Goal: Task Accomplishment & Management: Use online tool/utility

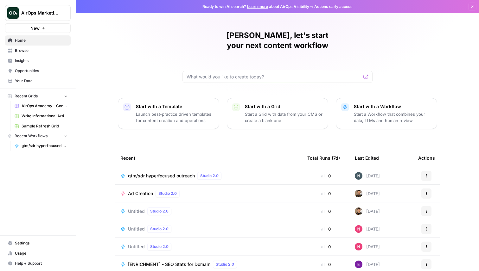
scroll to position [20, 0]
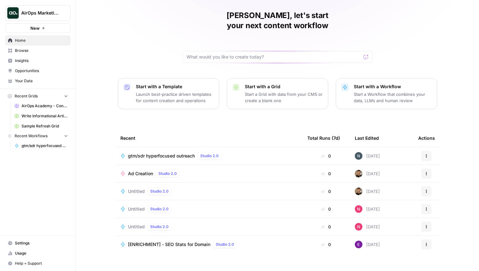
click at [37, 49] on span "Browse" at bounding box center [41, 51] width 53 height 6
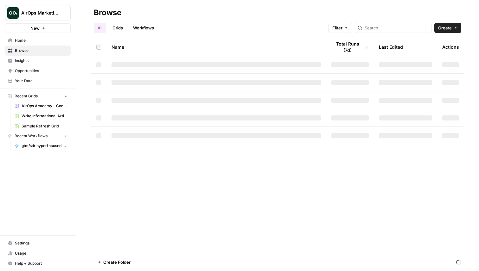
click at [38, 42] on span "Home" at bounding box center [41, 41] width 53 height 6
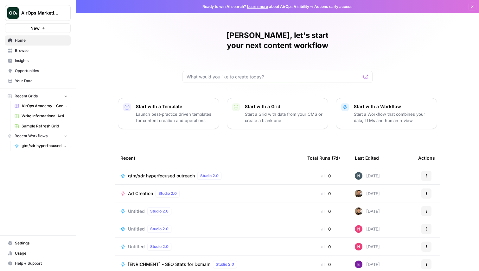
scroll to position [20, 0]
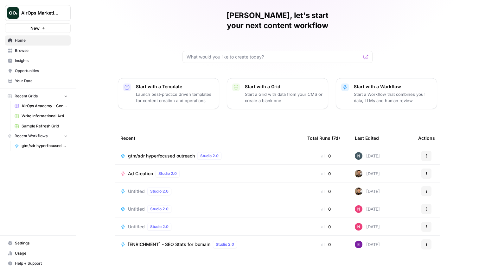
click at [141, 153] on span "gtm/sdr hyperfocused outreach" at bounding box center [161, 156] width 67 height 6
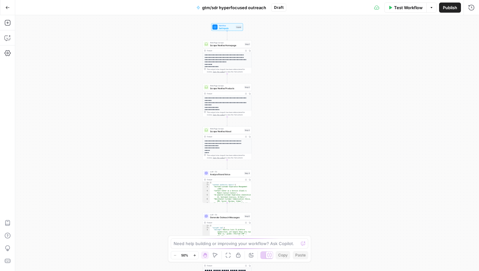
drag, startPoint x: 140, startPoint y: 147, endPoint x: 120, endPoint y: 168, distance: 29.1
click at [120, 168] on div "**********" at bounding box center [247, 143] width 464 height 256
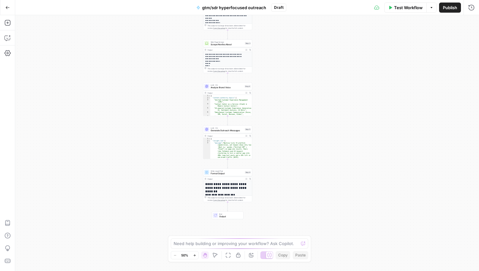
drag, startPoint x: 144, startPoint y: 180, endPoint x: 144, endPoint y: 97, distance: 82.6
click at [144, 97] on div "**********" at bounding box center [247, 143] width 464 height 256
click at [246, 178] on icon "button" at bounding box center [246, 179] width 2 height 2
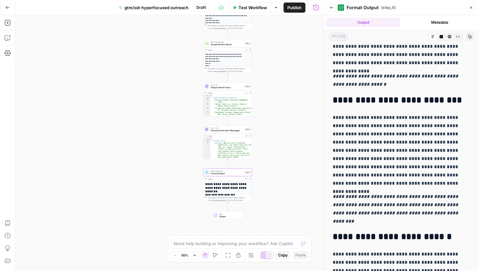
scroll to position [133, 0]
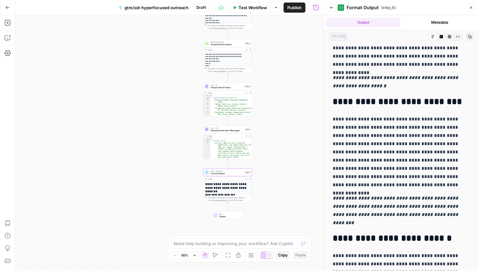
click at [469, 9] on icon "button" at bounding box center [471, 8] width 4 height 4
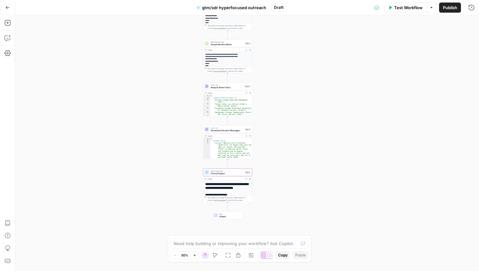
click at [9, 8] on icon "button" at bounding box center [7, 7] width 4 height 4
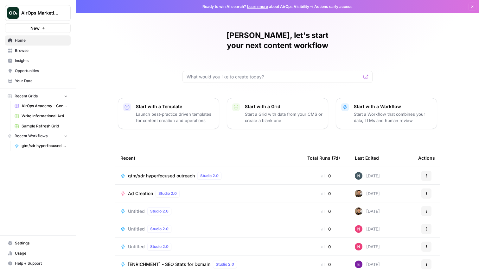
click at [18, 60] on span "Insights" at bounding box center [41, 61] width 53 height 6
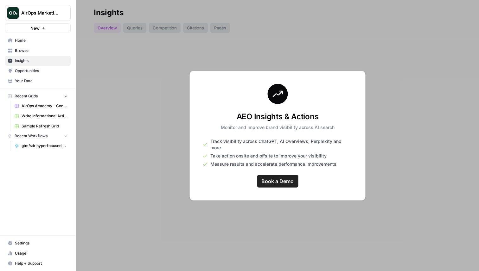
click at [19, 67] on link "Opportunities" at bounding box center [38, 71] width 66 height 10
click at [21, 77] on link "Your Data" at bounding box center [38, 81] width 66 height 10
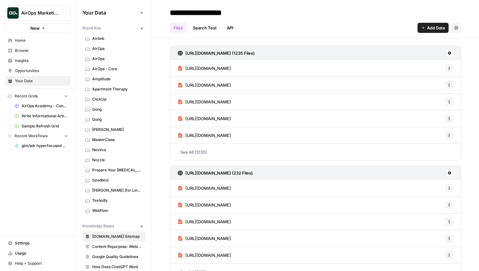
click at [57, 94] on button "Recent Grids" at bounding box center [38, 96] width 66 height 9
click at [52, 94] on button "Recent Grids" at bounding box center [38, 96] width 66 height 9
click at [50, 115] on span "Write Informational Article" at bounding box center [45, 116] width 46 height 6
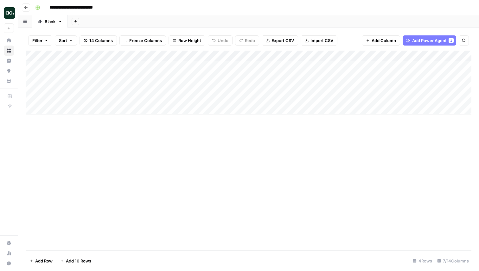
click at [196, 97] on div "Add Column" at bounding box center [248, 83] width 445 height 64
click at [221, 95] on div "Add Column" at bounding box center [248, 83] width 445 height 64
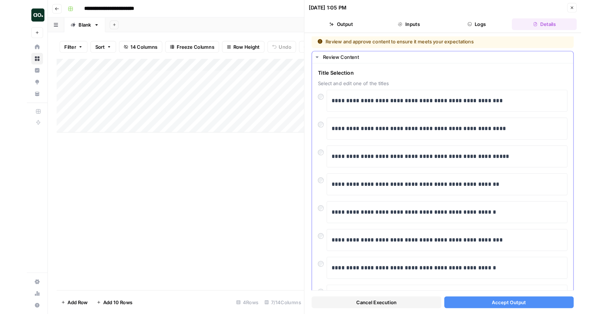
scroll to position [2, 0]
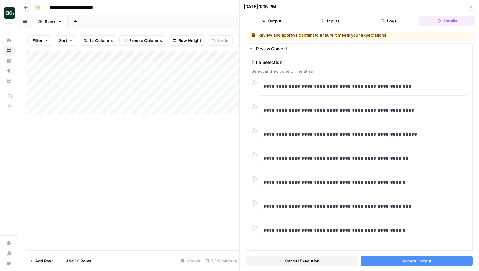
click at [471, 7] on icon "button" at bounding box center [471, 7] width 2 height 2
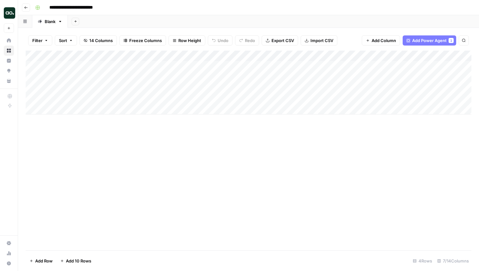
click at [164, 139] on div "Add Column" at bounding box center [248, 151] width 445 height 200
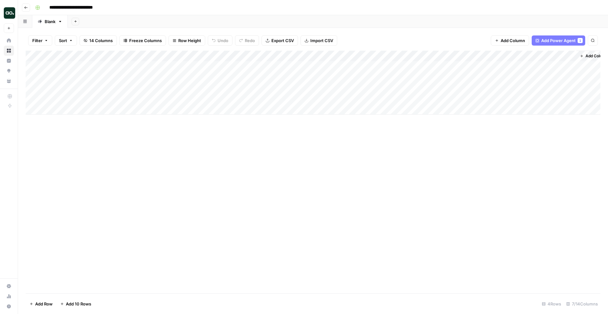
click at [340, 24] on div "Add Sheet" at bounding box center [338, 21] width 540 height 13
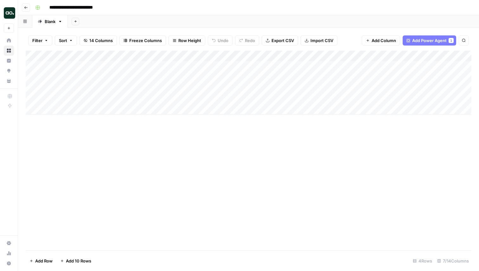
click at [335, 9] on div "**********" at bounding box center [253, 8] width 440 height 10
click at [336, 8] on div "**********" at bounding box center [253, 8] width 440 height 10
click at [349, 11] on div "**********" at bounding box center [253, 8] width 440 height 10
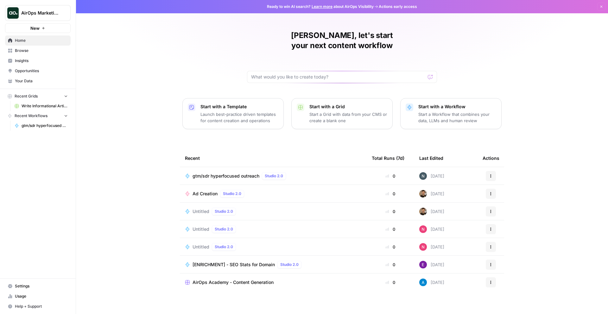
click at [600, 8] on icon "button" at bounding box center [601, 7] width 4 height 4
